Goal: Transaction & Acquisition: Purchase product/service

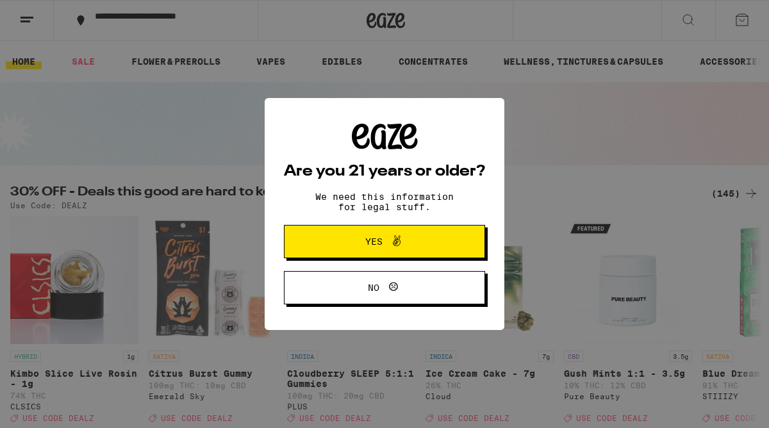
click at [392, 235] on icon at bounding box center [396, 240] width 15 height 15
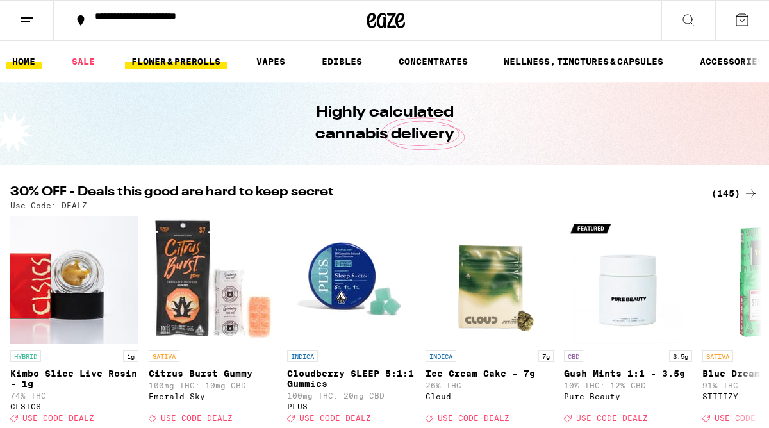
click at [202, 63] on link "FLOWER & PREROLLS" at bounding box center [176, 61] width 102 height 15
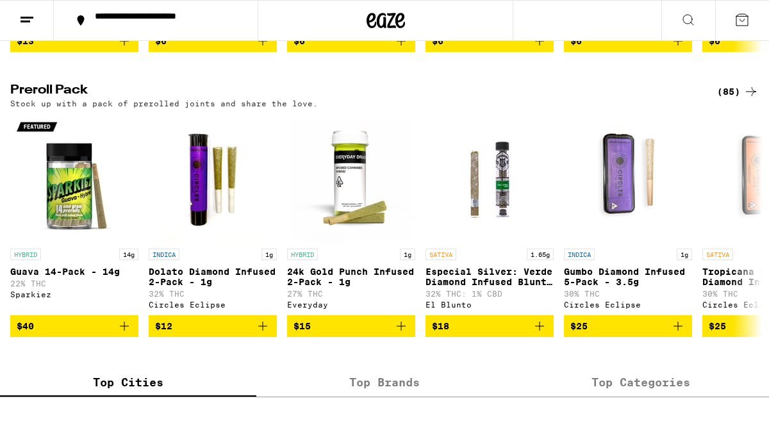
scroll to position [972, 0]
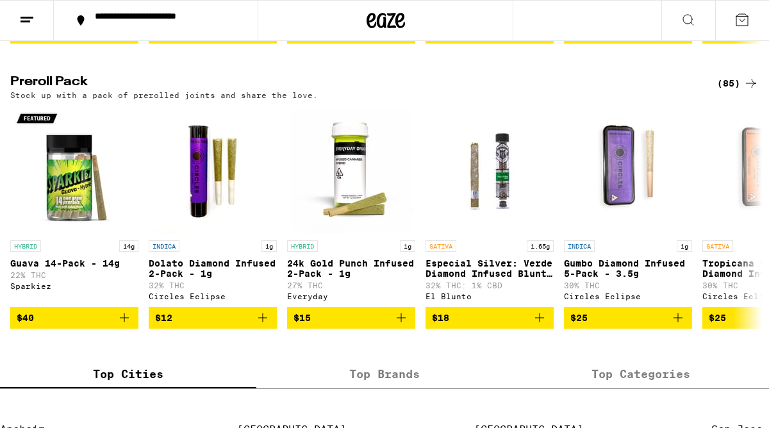
click at [750, 91] on icon at bounding box center [751, 83] width 15 height 15
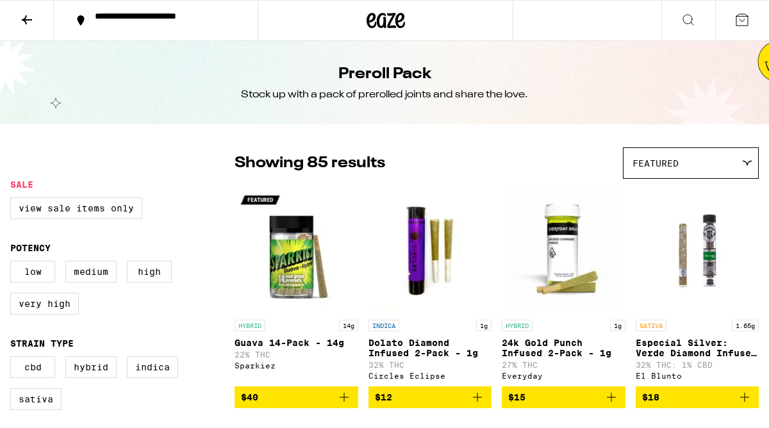
click at [750, 106] on div "Preroll Pack Stock up with a pack of prerolled joints and share the love." at bounding box center [384, 82] width 769 height 83
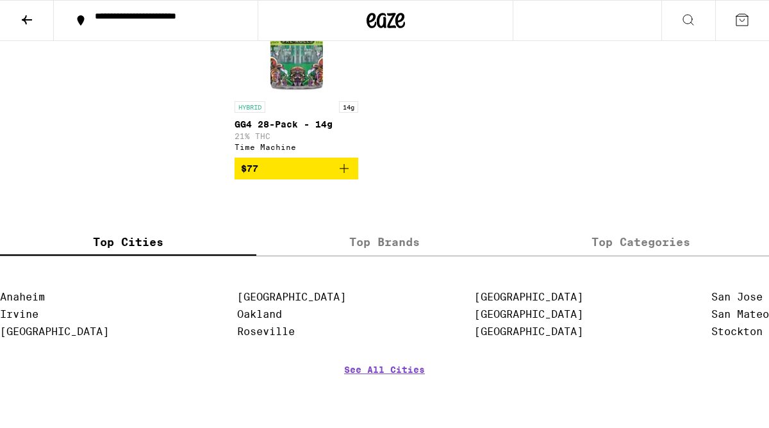
scroll to position [5226, 0]
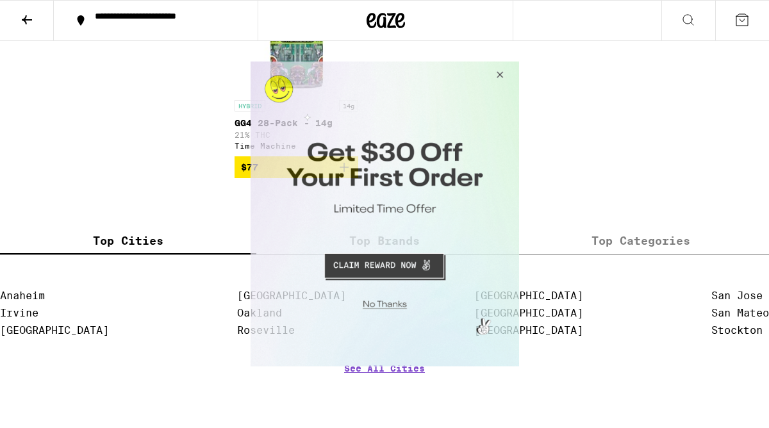
click at [500, 81] on button "Close Modal" at bounding box center [497, 77] width 35 height 31
